Goal: Check status: Check status

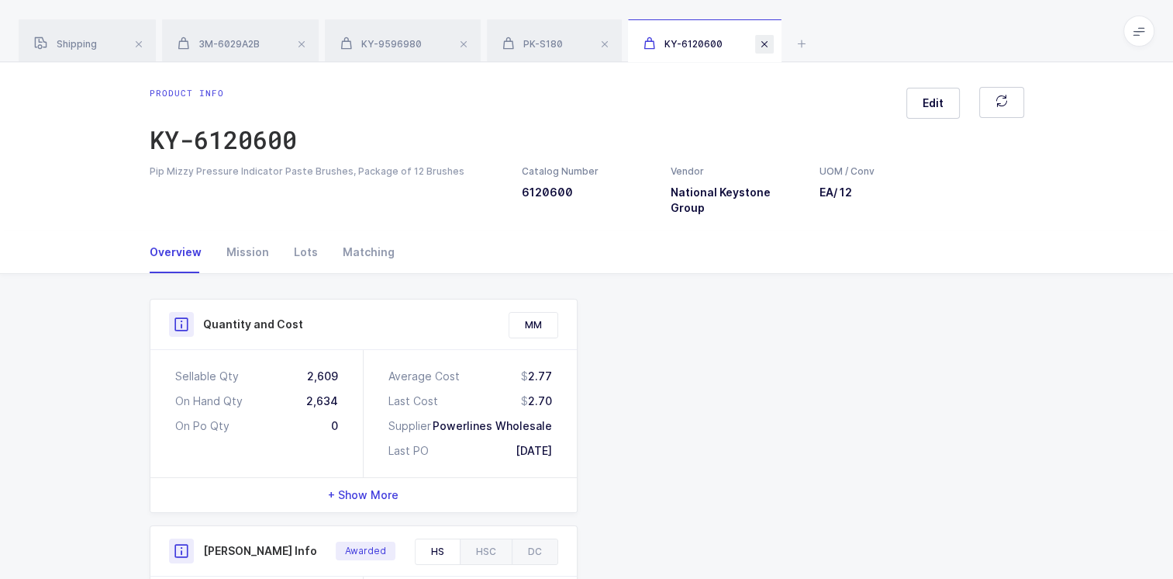
click at [765, 40] on span at bounding box center [764, 44] width 19 height 19
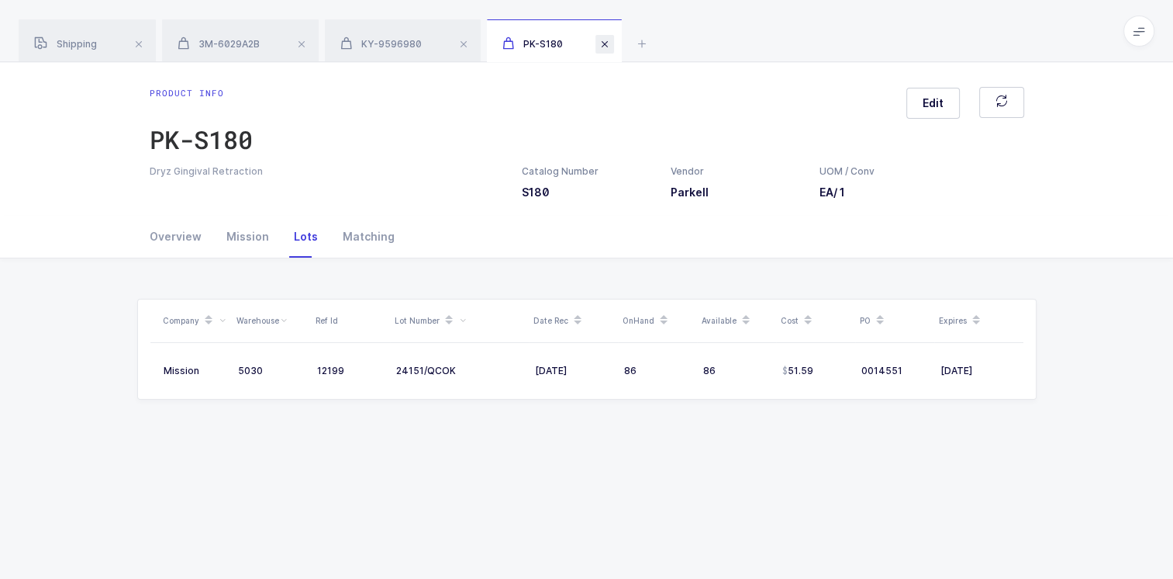
click at [603, 45] on span at bounding box center [605, 44] width 19 height 19
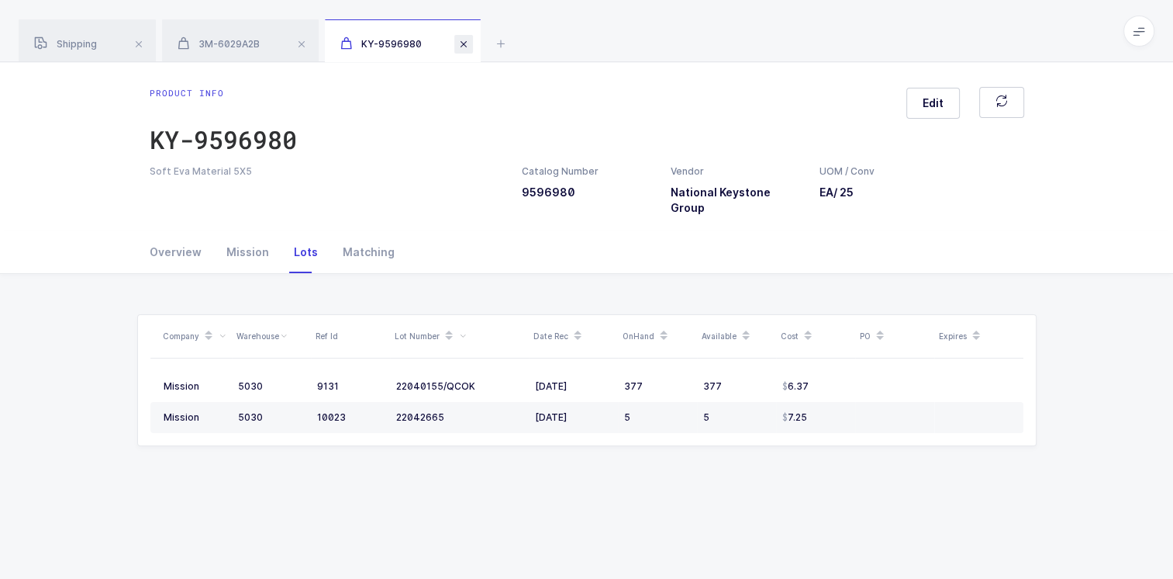
click at [468, 44] on span at bounding box center [463, 44] width 19 height 19
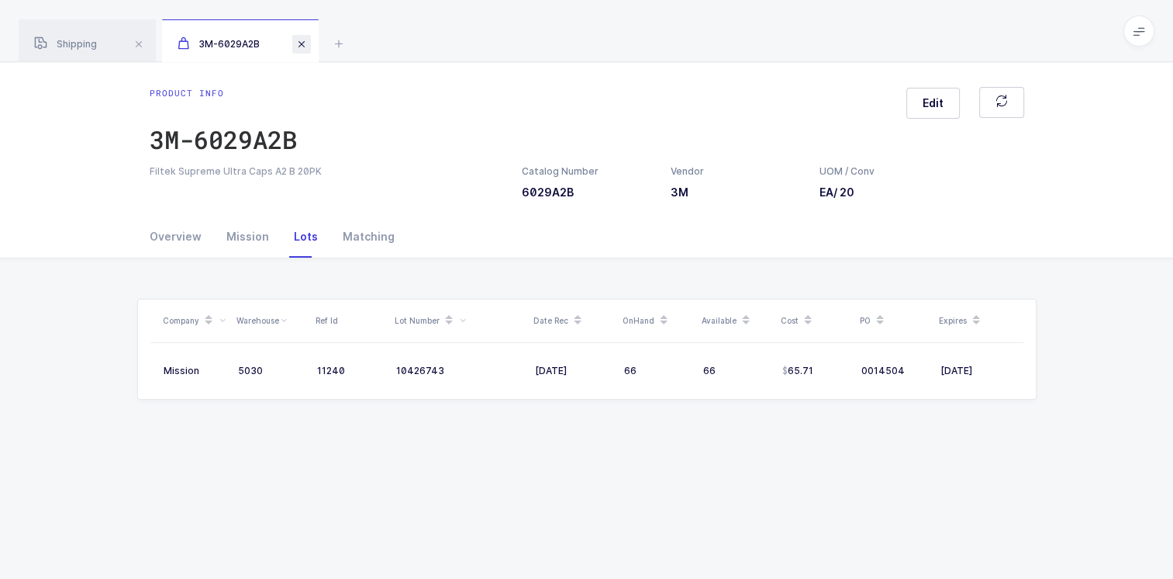
click at [304, 43] on span at bounding box center [301, 44] width 19 height 19
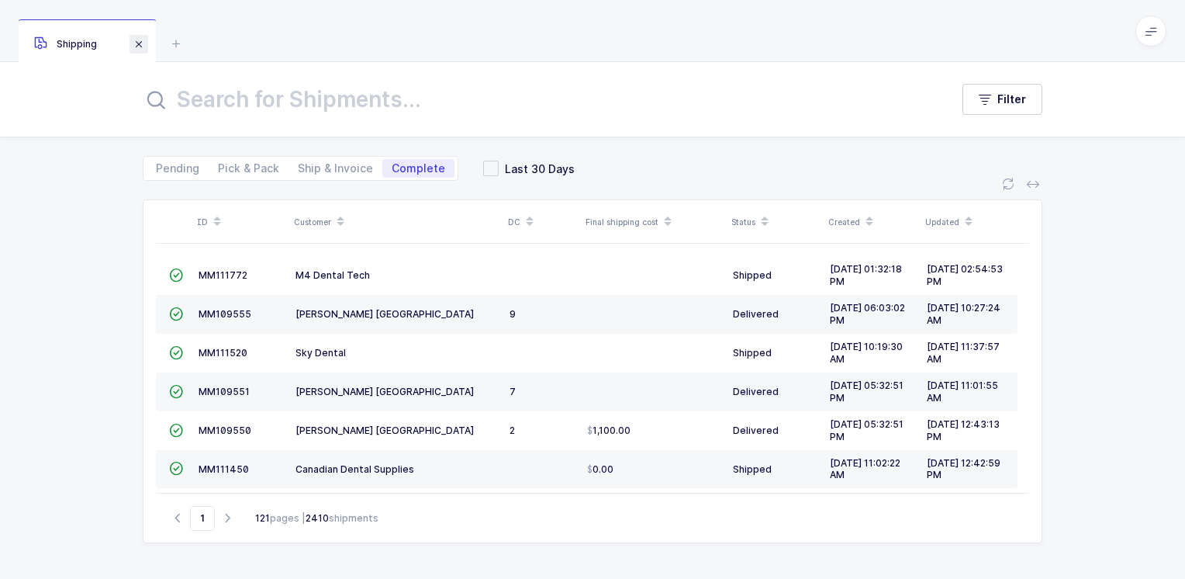
click at [140, 45] on span at bounding box center [139, 44] width 19 height 19
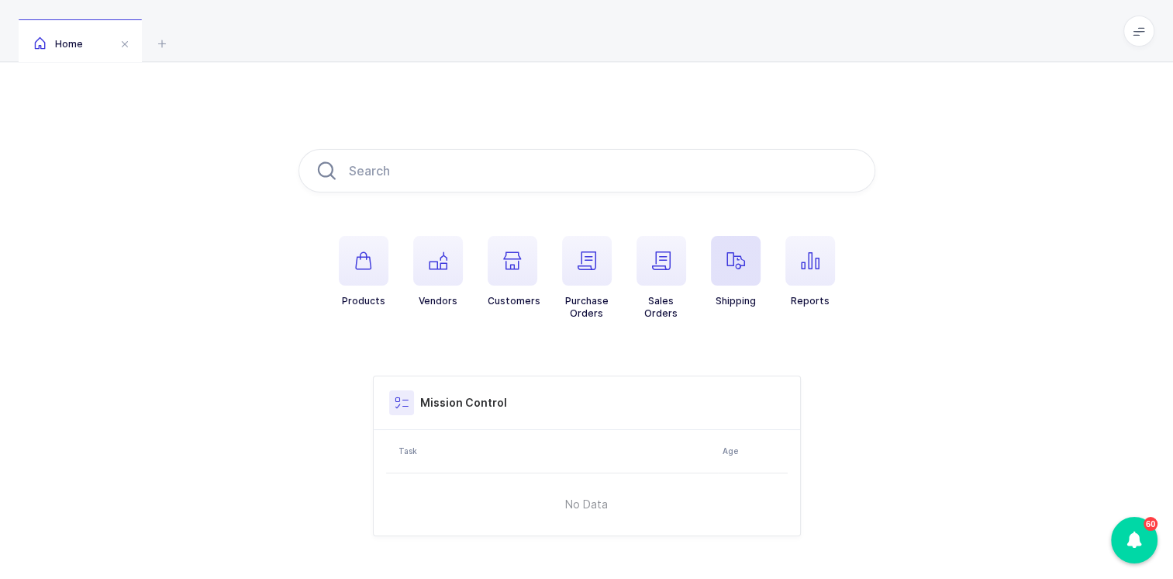
click at [741, 271] on span "button" at bounding box center [736, 261] width 50 height 50
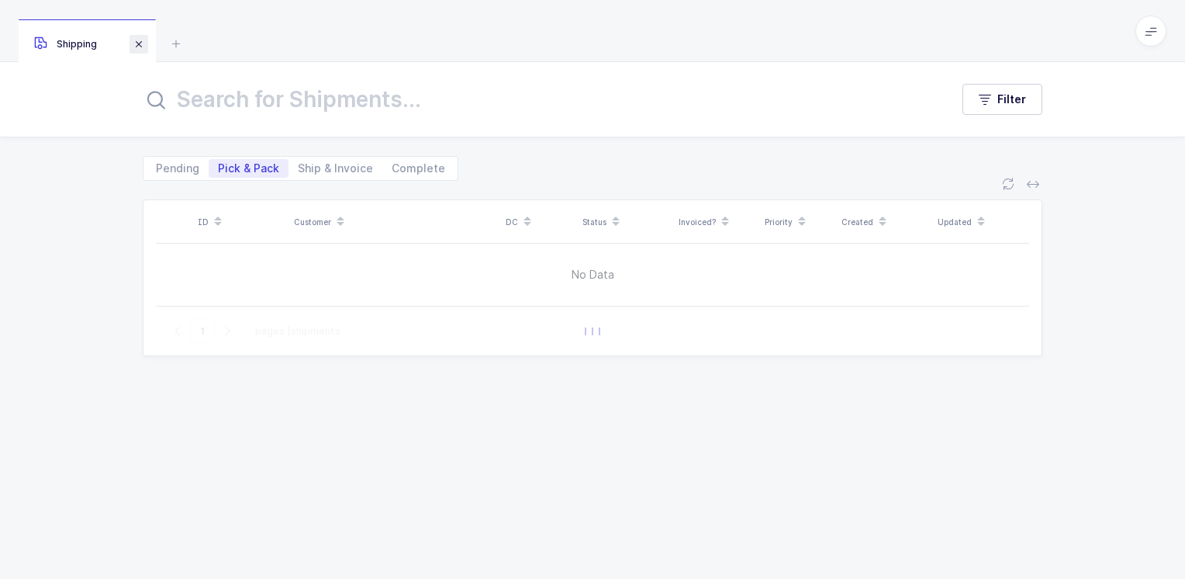
click at [142, 47] on span at bounding box center [139, 44] width 19 height 19
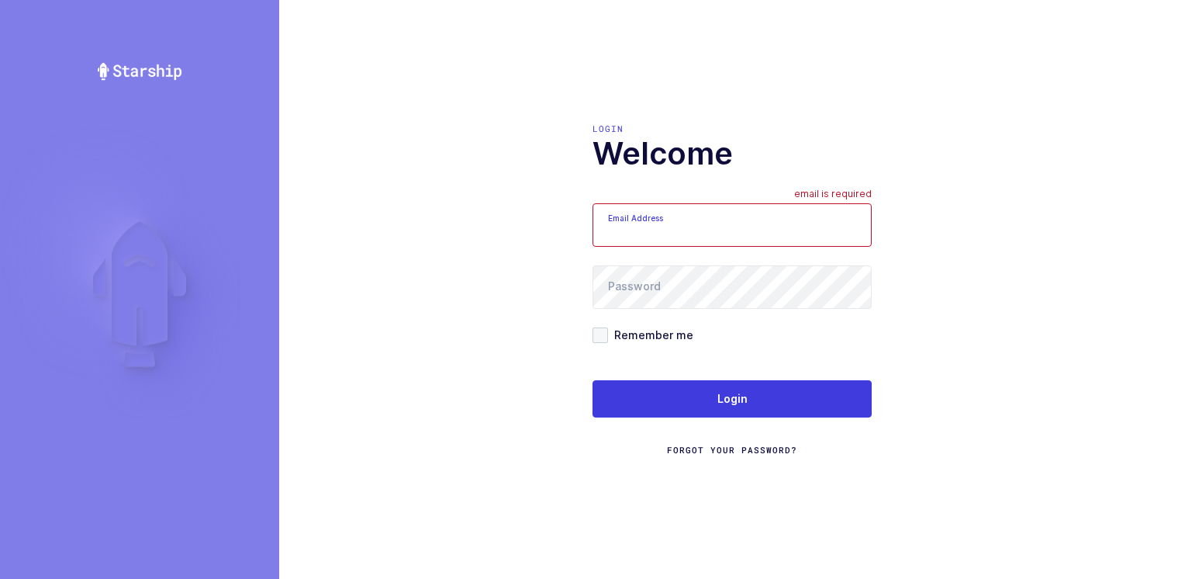
type input "Moshe@valstardental.com"
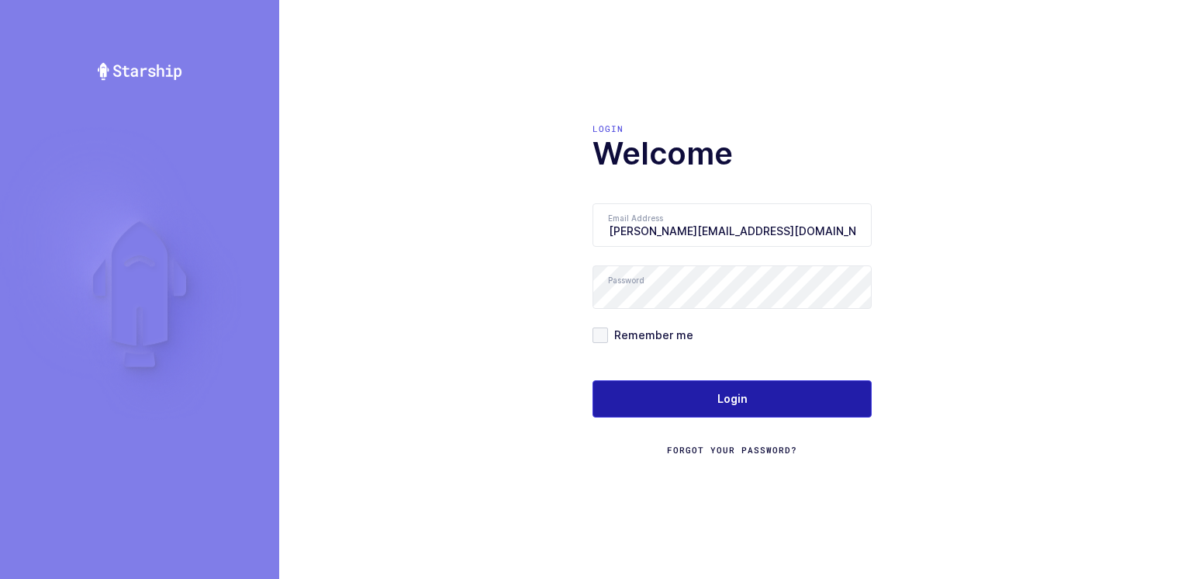
click at [709, 392] on button "Login" at bounding box center [732, 398] width 279 height 37
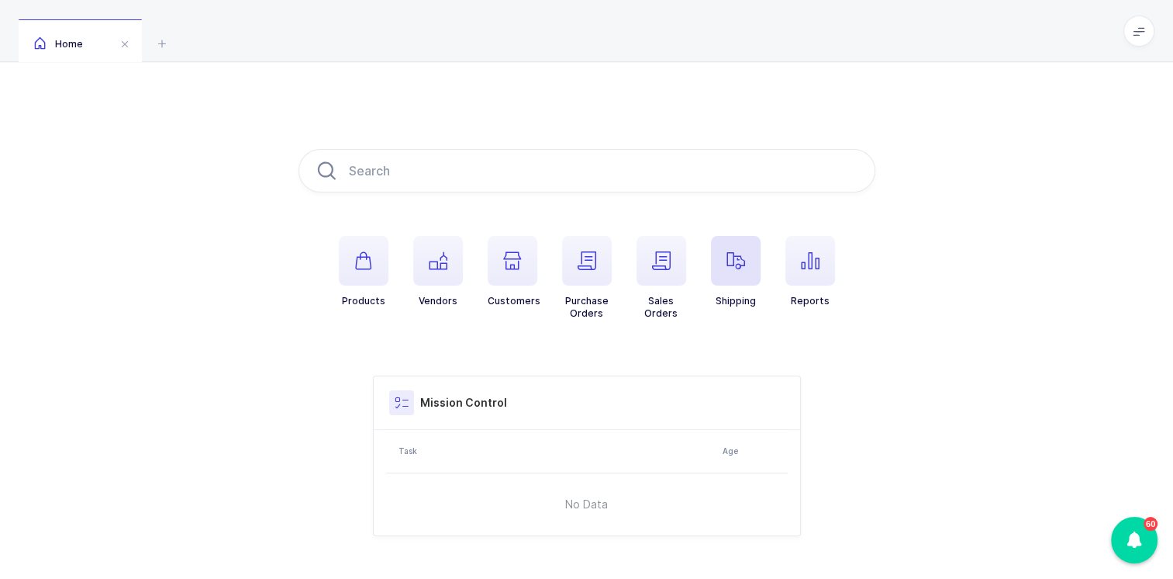
click at [745, 250] on span "button" at bounding box center [736, 261] width 50 height 50
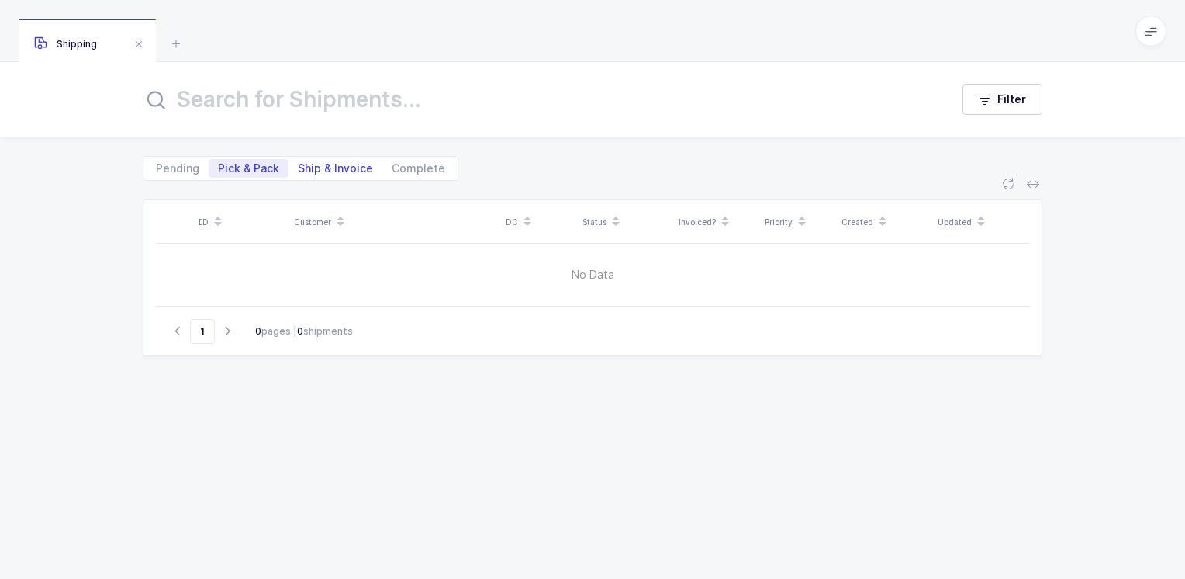
click at [327, 167] on span "Ship & Invoice" at bounding box center [335, 168] width 75 height 11
click at [299, 167] on input "Ship & Invoice" at bounding box center [293, 164] width 10 height 10
radio input "true"
radio input "false"
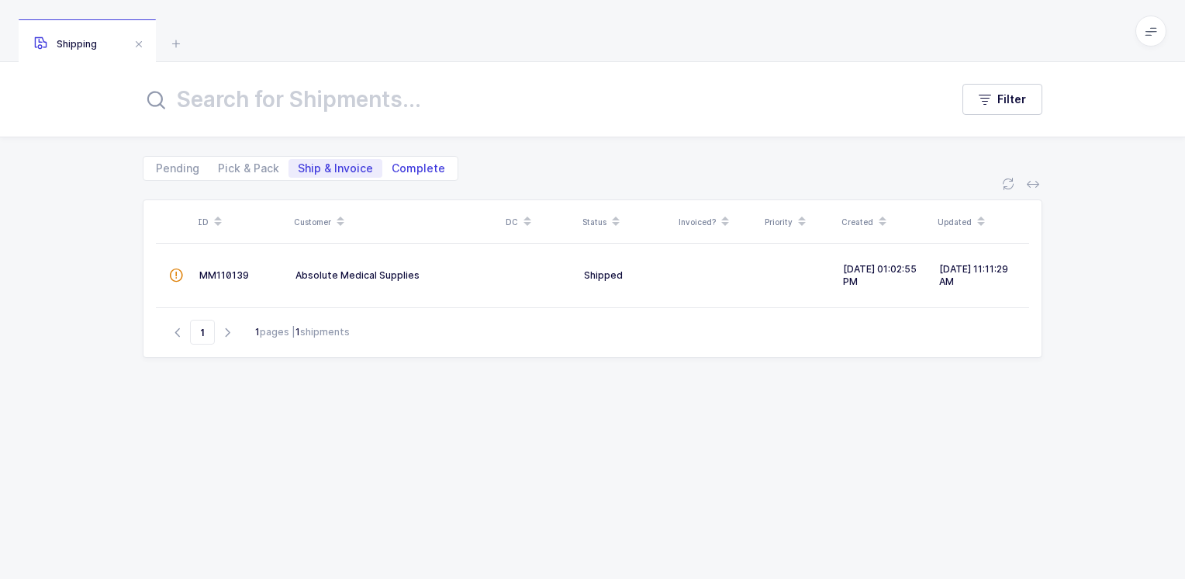
click at [425, 165] on span "Complete" at bounding box center [419, 168] width 54 height 11
click at [392, 165] on input "Complete" at bounding box center [387, 164] width 10 height 10
radio input "true"
radio input "false"
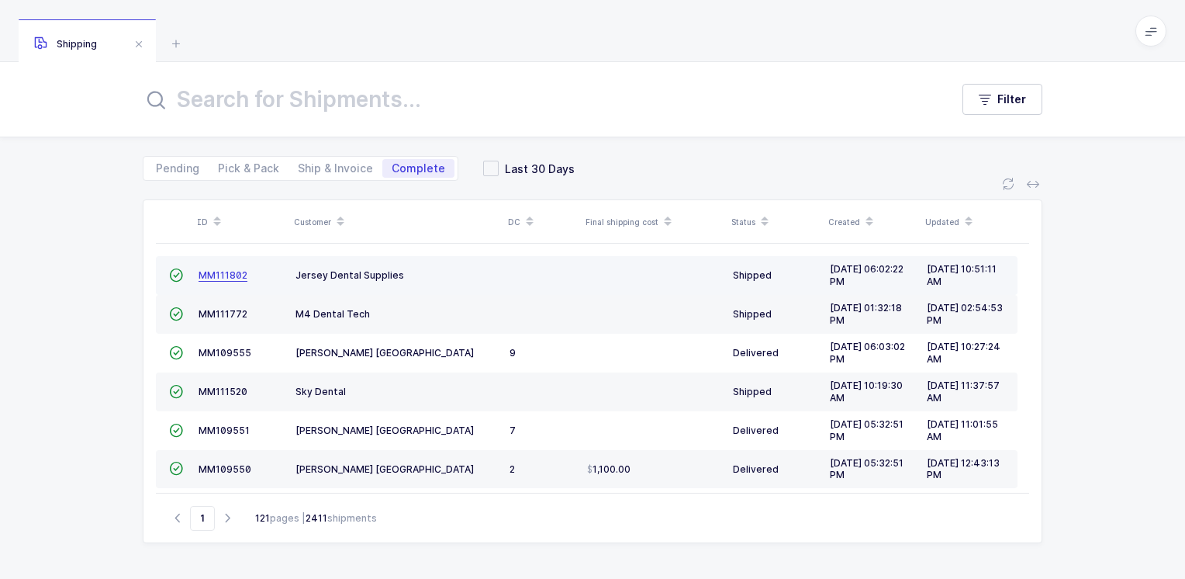
click at [223, 270] on span "MM111802" at bounding box center [223, 275] width 49 height 12
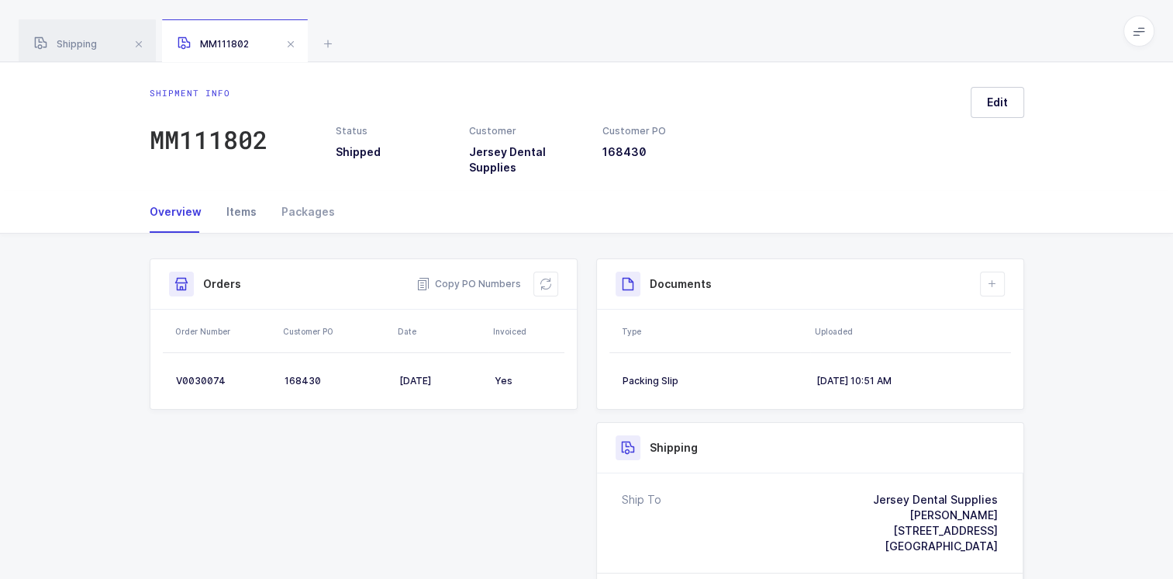
click at [242, 216] on div "Items" at bounding box center [241, 212] width 55 height 42
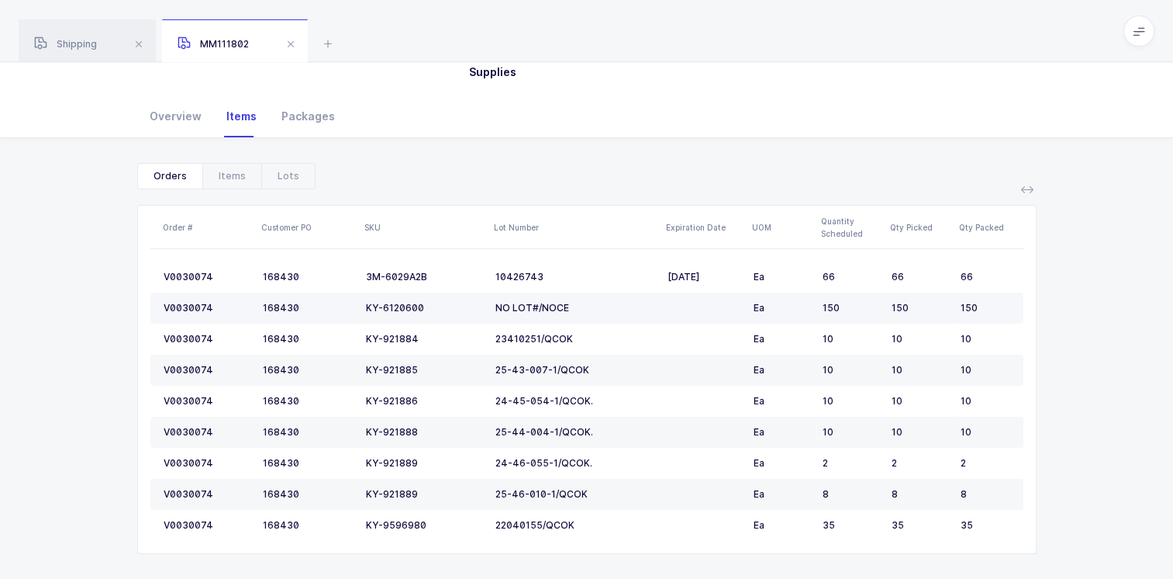
scroll to position [106, 0]
